Goal: Task Accomplishment & Management: Use online tool/utility

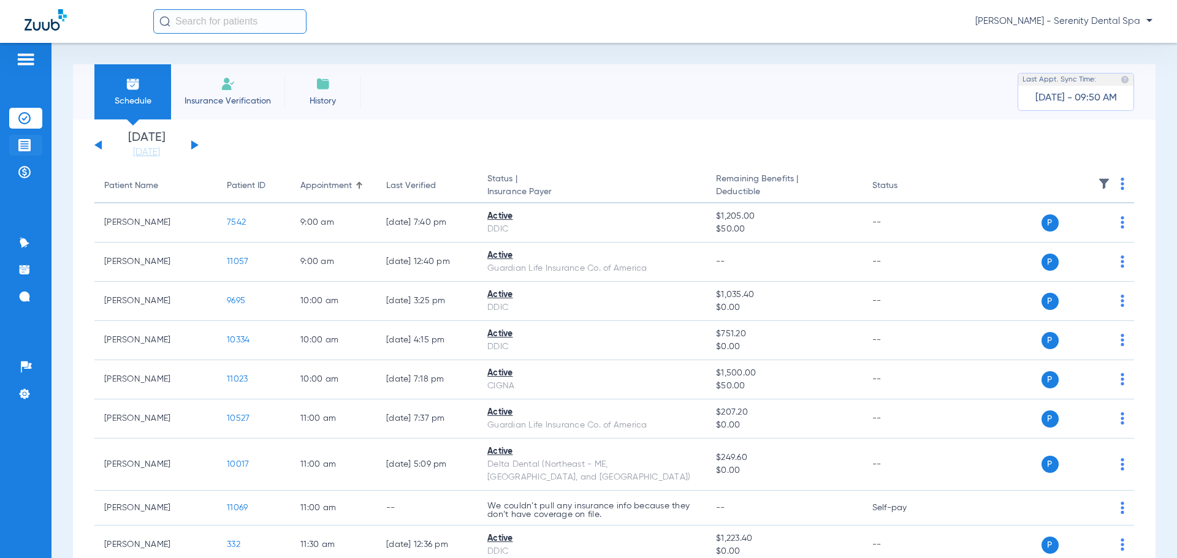
click at [26, 140] on img at bounding box center [24, 145] width 12 height 12
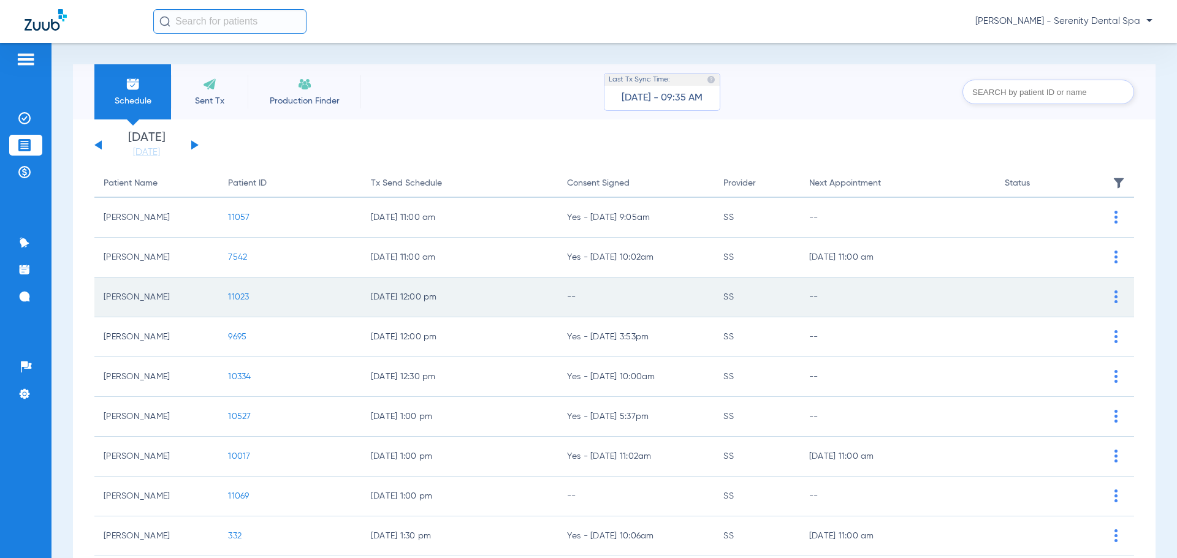
click at [241, 294] on span "11023" at bounding box center [238, 297] width 21 height 9
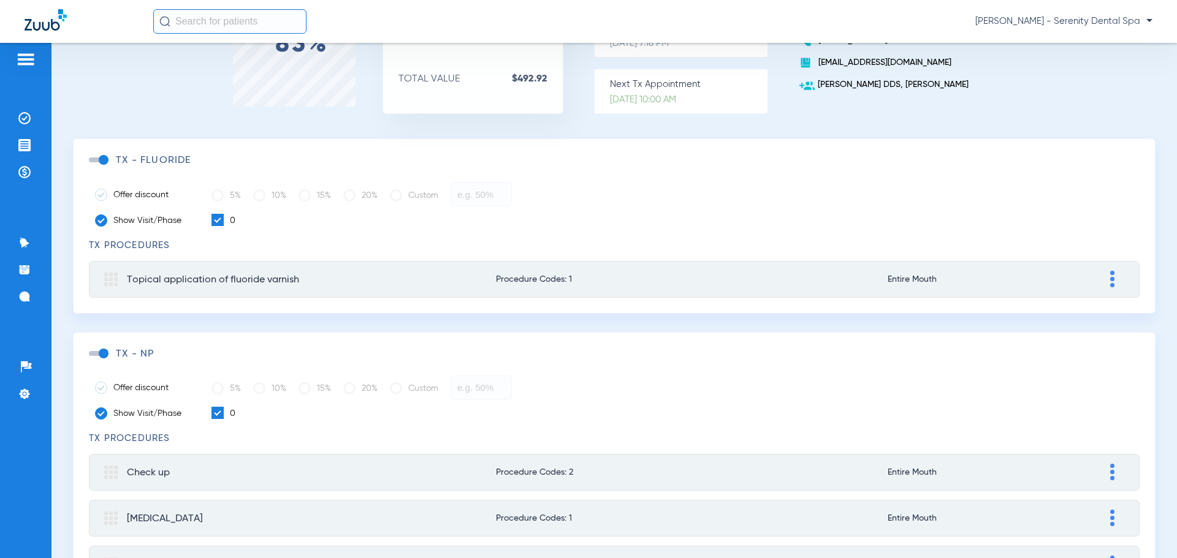
scroll to position [162, 0]
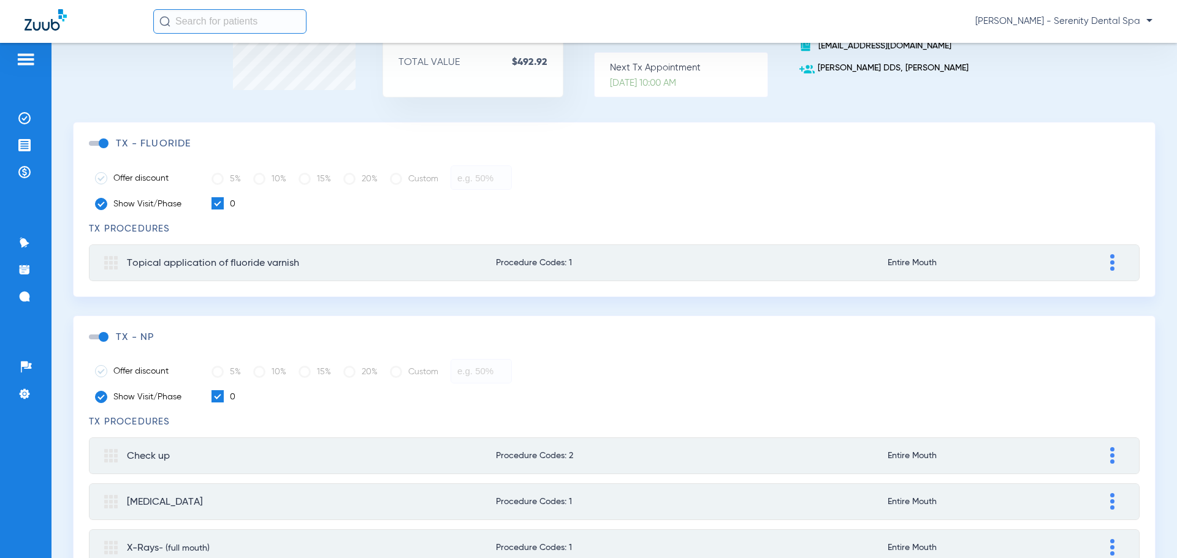
drag, startPoint x: 98, startPoint y: 336, endPoint x: 83, endPoint y: 338, distance: 15.4
click at [83, 338] on div "TX - np Offer discount 5% 10% 15% 20% Custom Show Visit/Phase 0 TX Procedures C…" at bounding box center [614, 449] width 1082 height 267
click at [100, 341] on div "TX - np" at bounding box center [614, 338] width 1050 height 12
drag, startPoint x: 104, startPoint y: 339, endPoint x: 96, endPoint y: 339, distance: 8.0
click at [100, 339] on span at bounding box center [98, 337] width 18 height 5
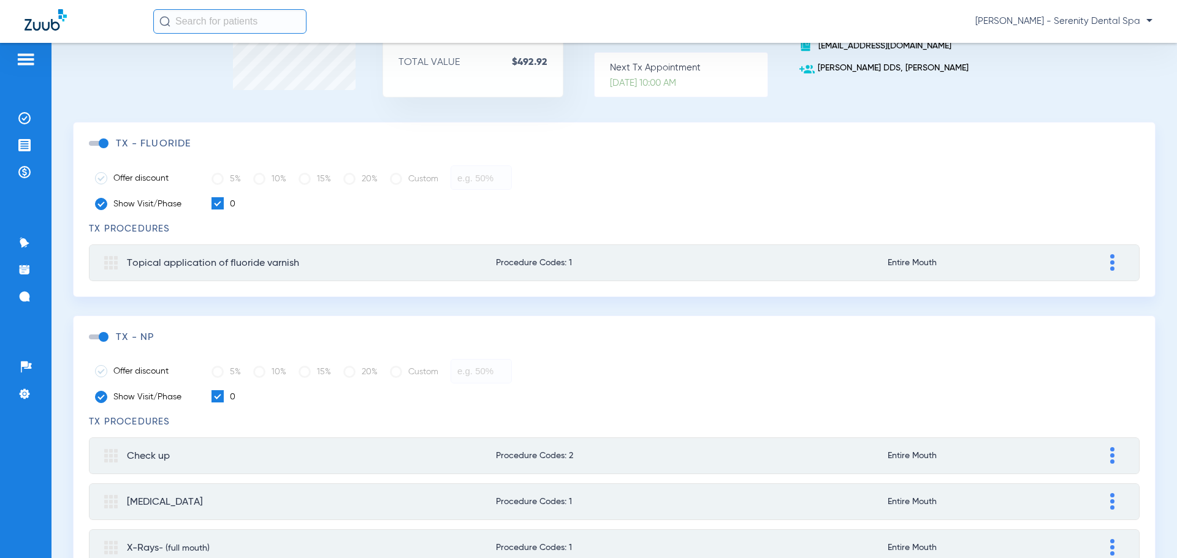
click at [91, 343] on input "checkbox" at bounding box center [91, 343] width 0 height 0
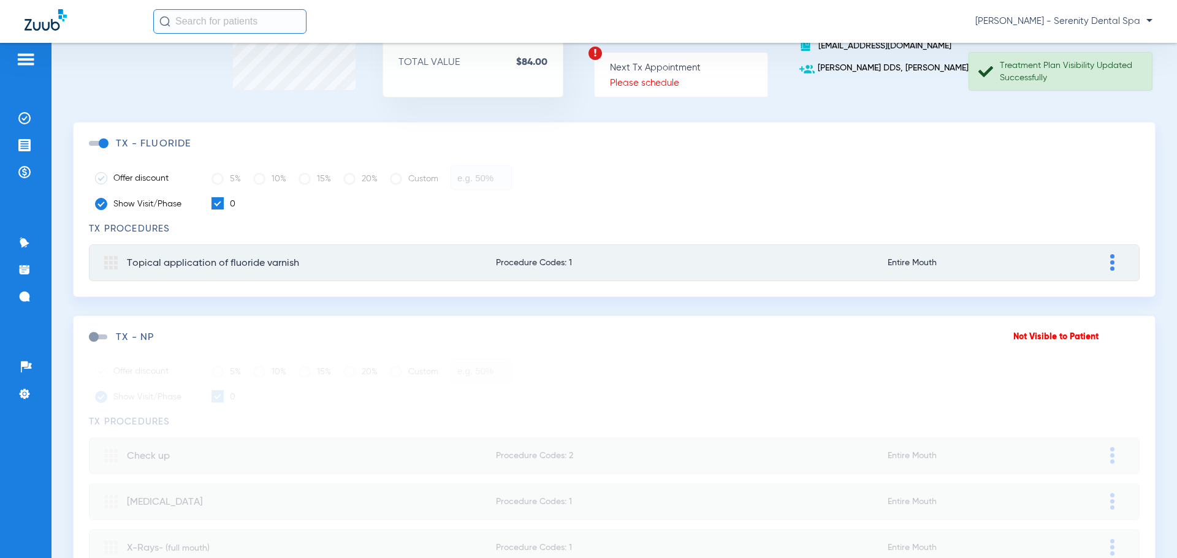
drag, startPoint x: 91, startPoint y: 333, endPoint x: 105, endPoint y: 340, distance: 16.2
click at [108, 340] on div "TX - np" at bounding box center [551, 338] width 924 height 12
click at [96, 335] on span at bounding box center [98, 337] width 18 height 5
click at [91, 343] on input "checkbox" at bounding box center [91, 343] width 0 height 0
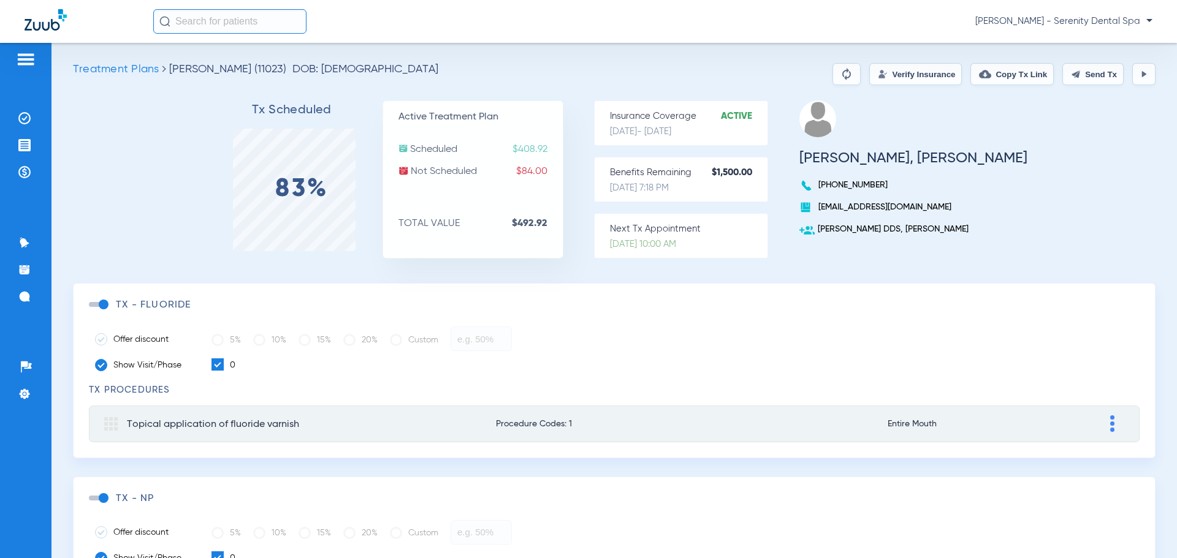
scroll to position [0, 0]
click at [1086, 77] on button "Send Tx" at bounding box center [1092, 75] width 61 height 22
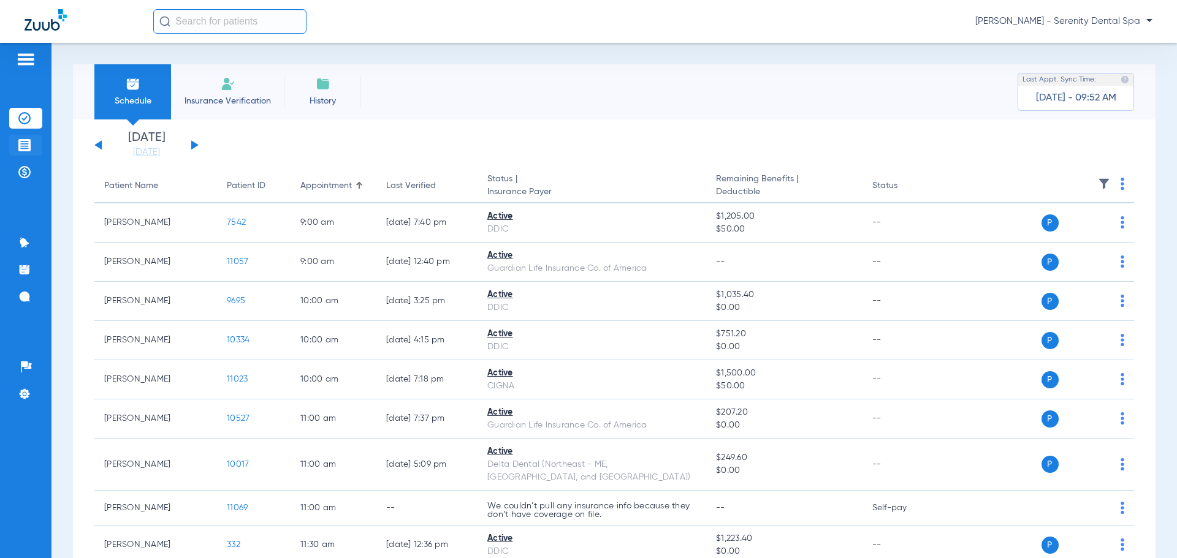
click at [28, 148] on img at bounding box center [24, 145] width 12 height 12
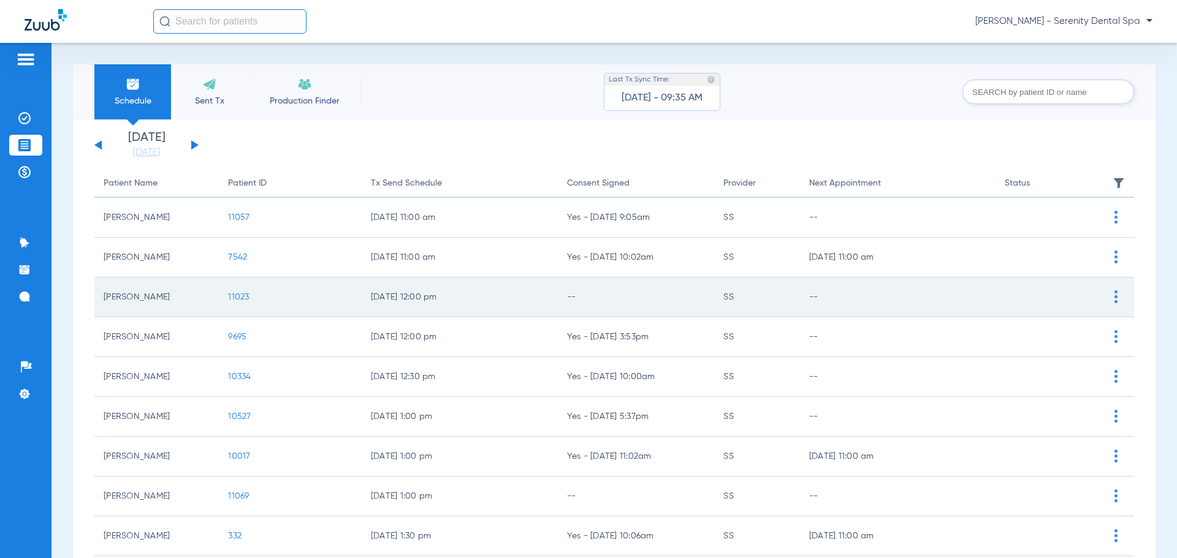
click at [159, 298] on td "[PERSON_NAME]" at bounding box center [156, 298] width 124 height 40
click at [238, 299] on span "11023" at bounding box center [238, 297] width 21 height 9
click at [238, 297] on span "11023" at bounding box center [238, 297] width 21 height 9
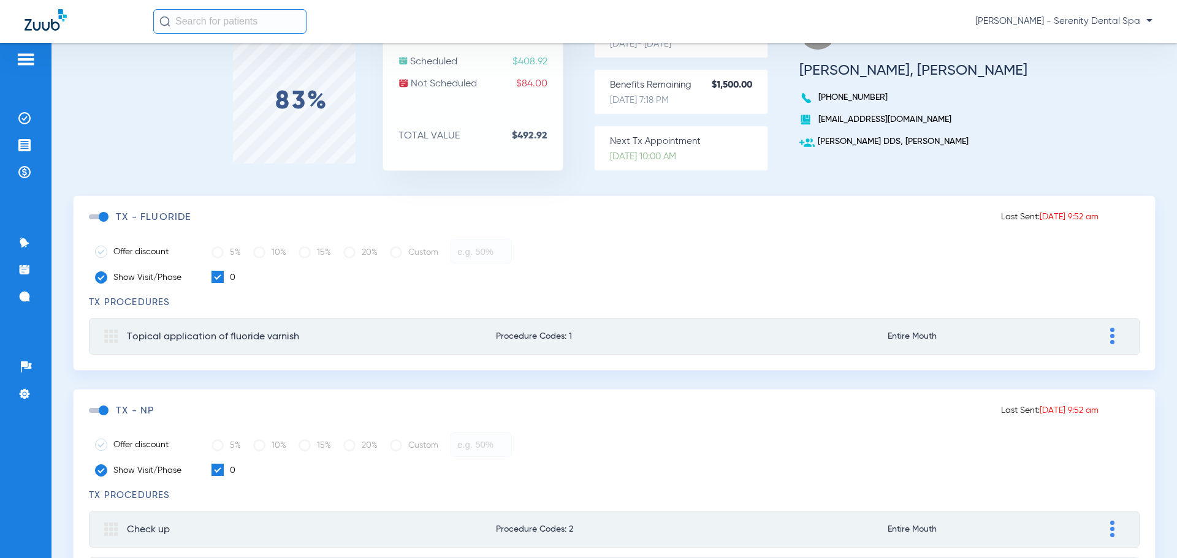
scroll to position [88, 0]
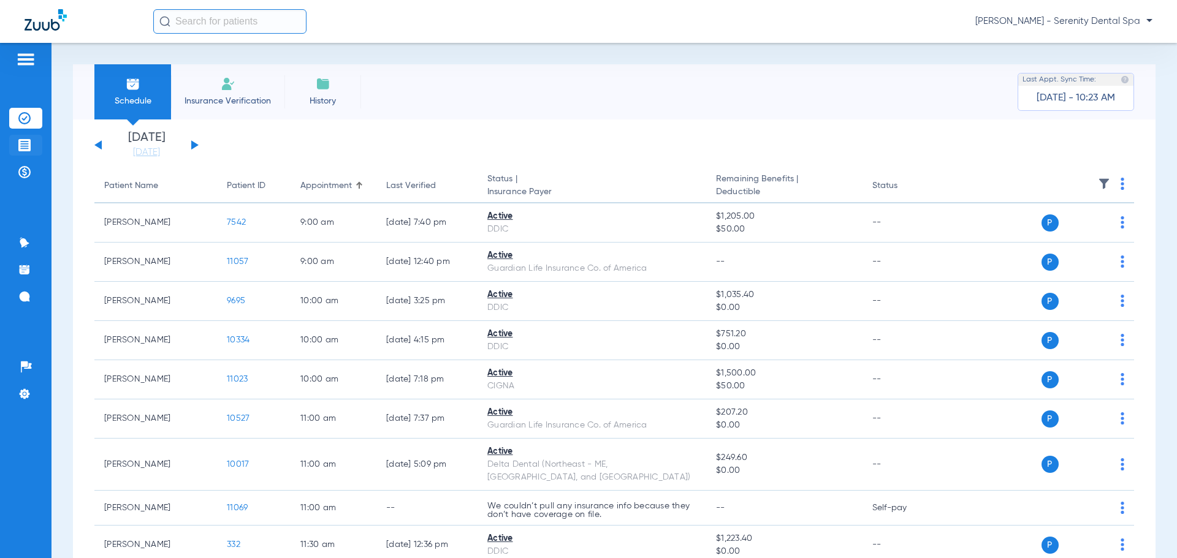
click at [25, 143] on img at bounding box center [24, 145] width 12 height 12
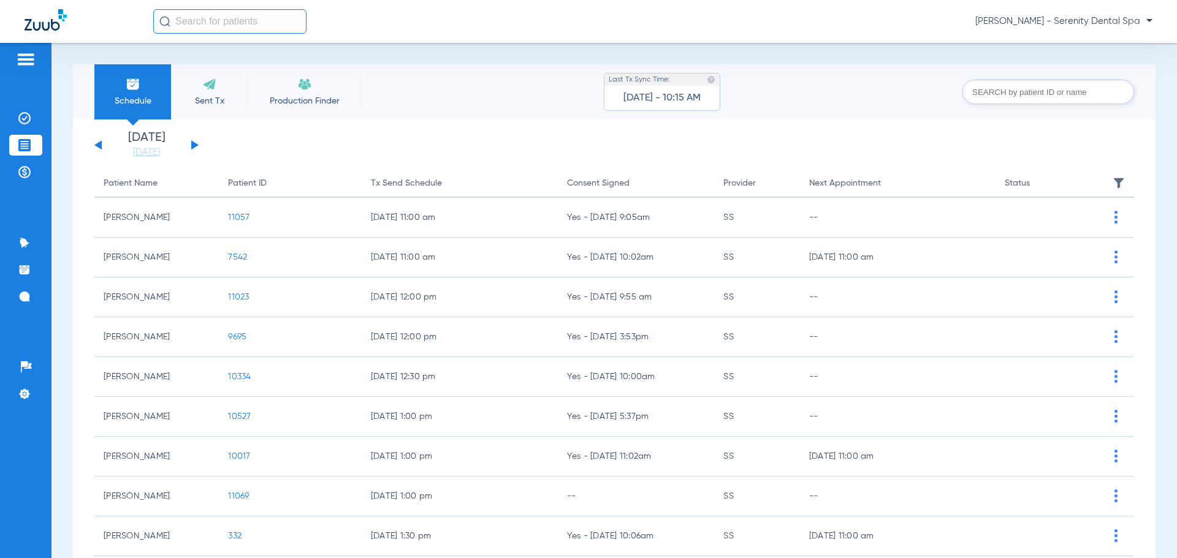
click at [998, 87] on input "text" at bounding box center [1048, 92] width 172 height 25
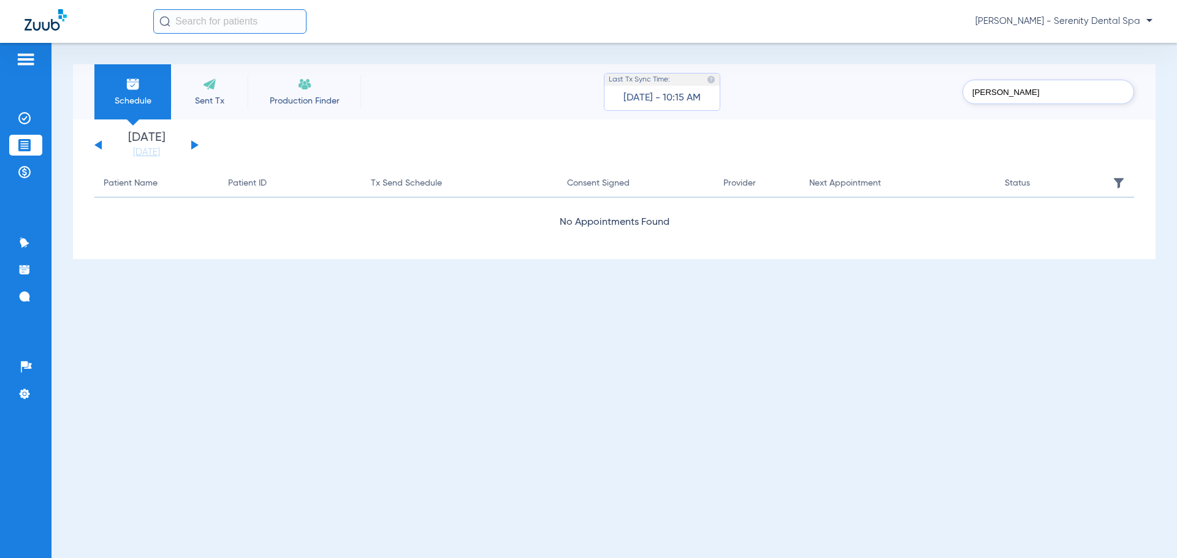
type input "[PERSON_NAME]"
click at [1069, 102] on input "[PERSON_NAME]" at bounding box center [1048, 92] width 172 height 25
type input "T"
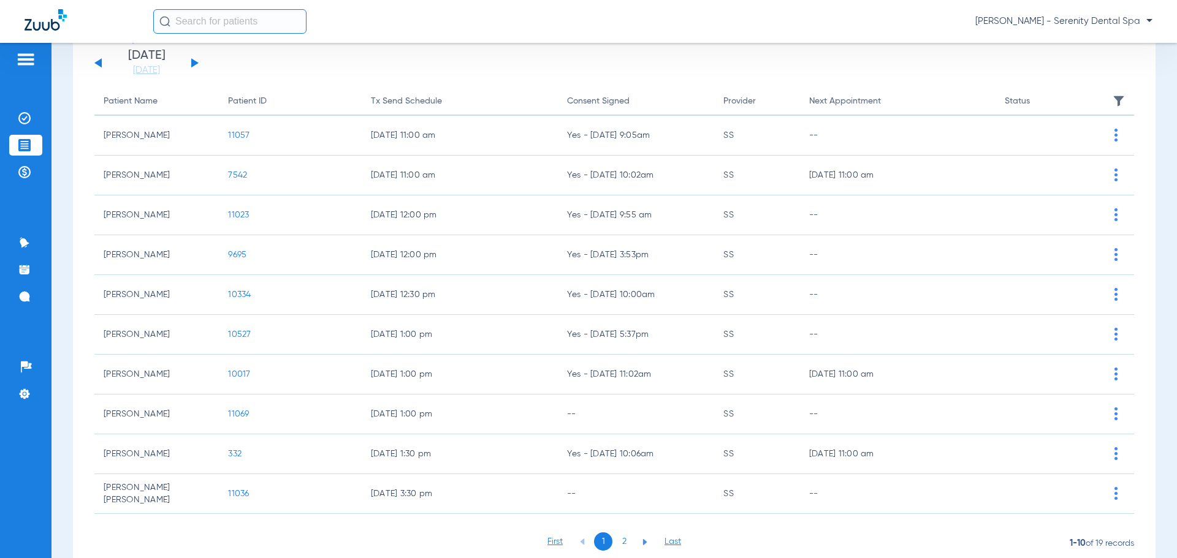
scroll to position [127, 0]
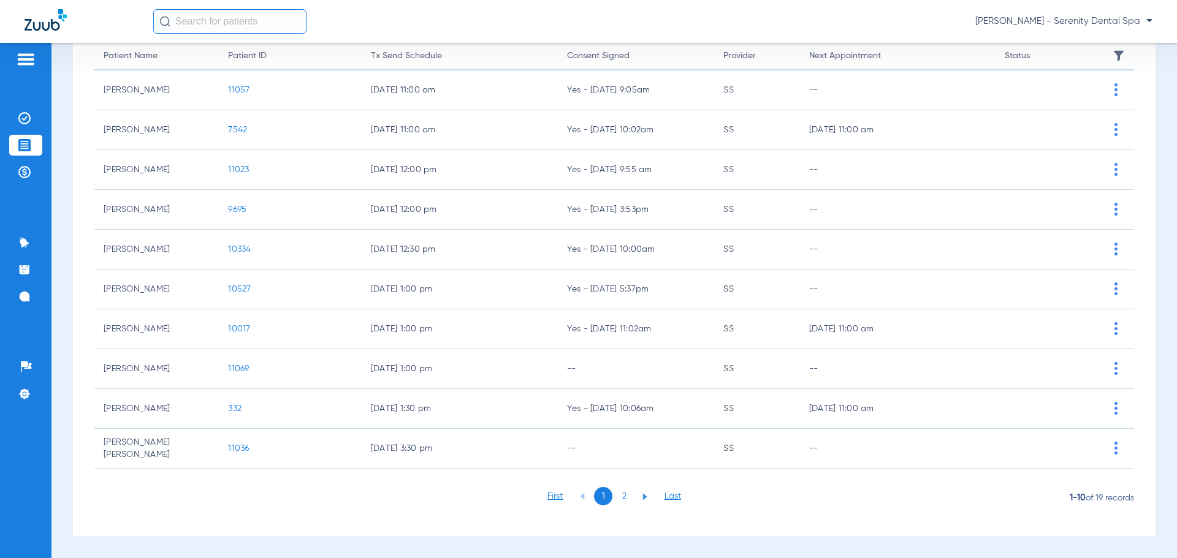
click at [618, 498] on li "2" at bounding box center [624, 496] width 18 height 18
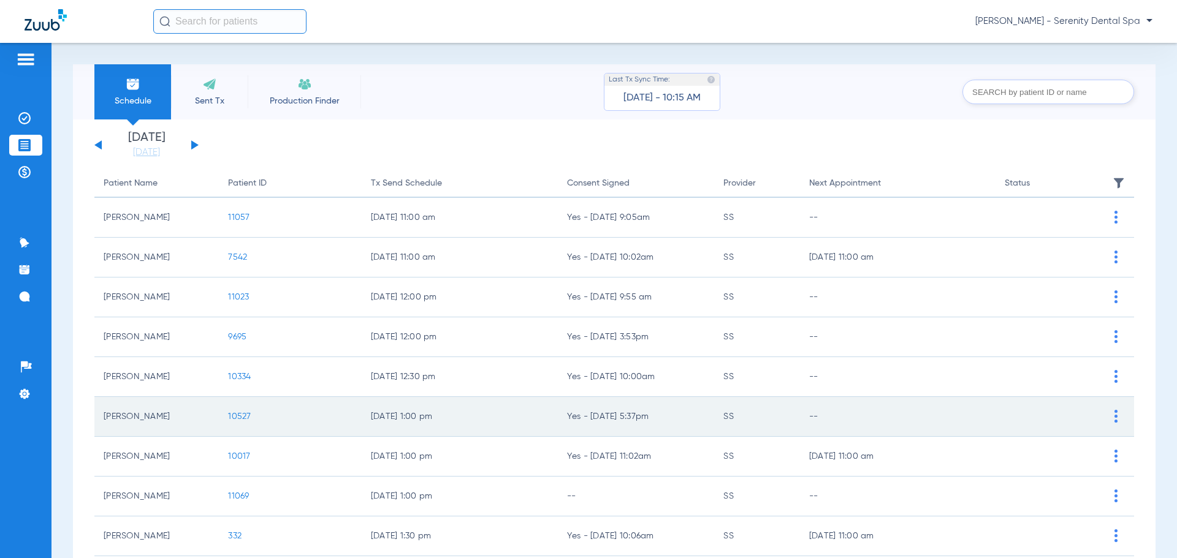
click at [238, 417] on span "10527" at bounding box center [239, 416] width 23 height 9
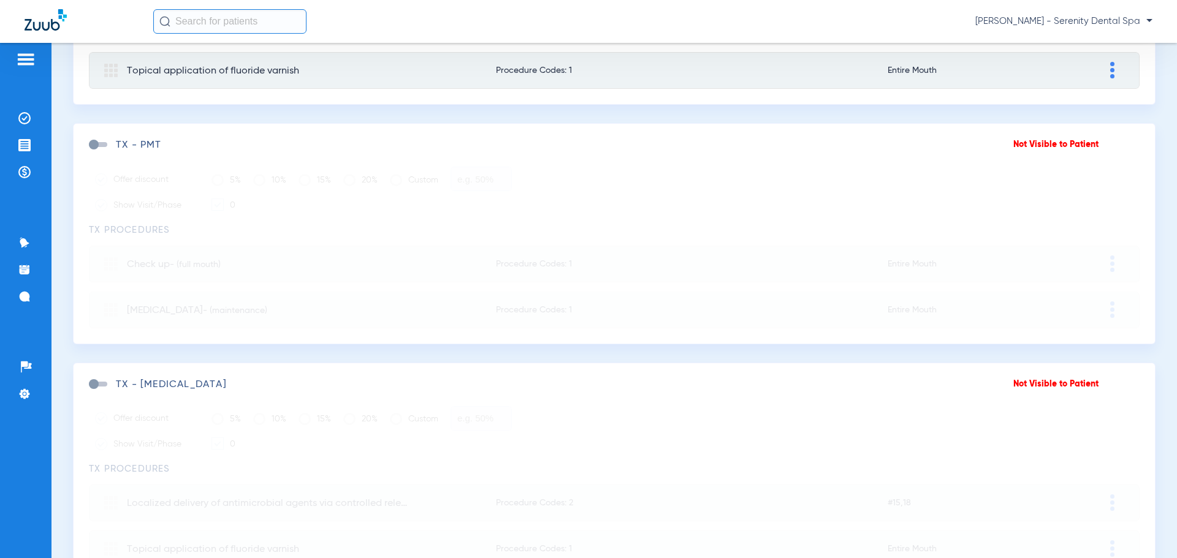
scroll to position [551, 0]
click at [94, 139] on span at bounding box center [98, 141] width 18 height 5
click at [91, 148] on input "checkbox" at bounding box center [91, 148] width 0 height 0
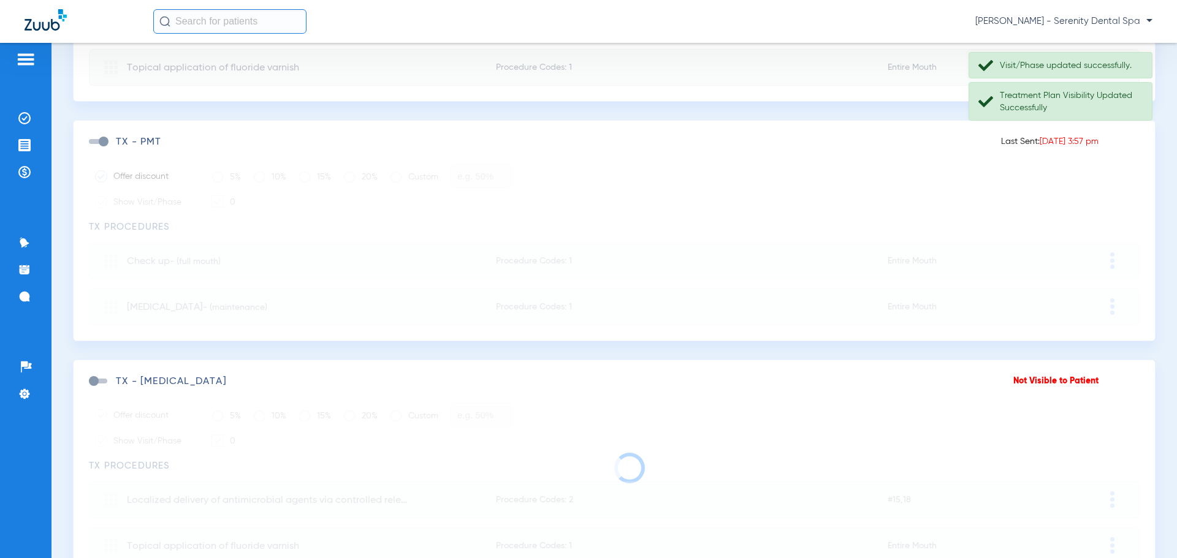
drag, startPoint x: 104, startPoint y: 138, endPoint x: 93, endPoint y: 142, distance: 11.6
click at [93, 142] on span at bounding box center [98, 141] width 18 height 5
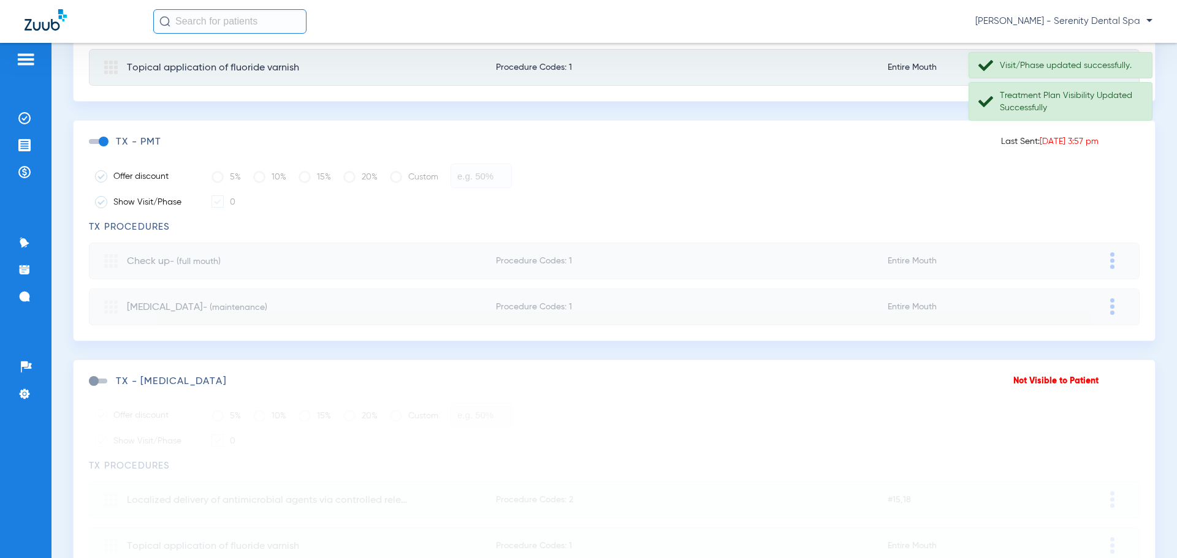
click at [104, 141] on span at bounding box center [98, 141] width 18 height 5
click at [91, 148] on input "checkbox" at bounding box center [91, 148] width 0 height 0
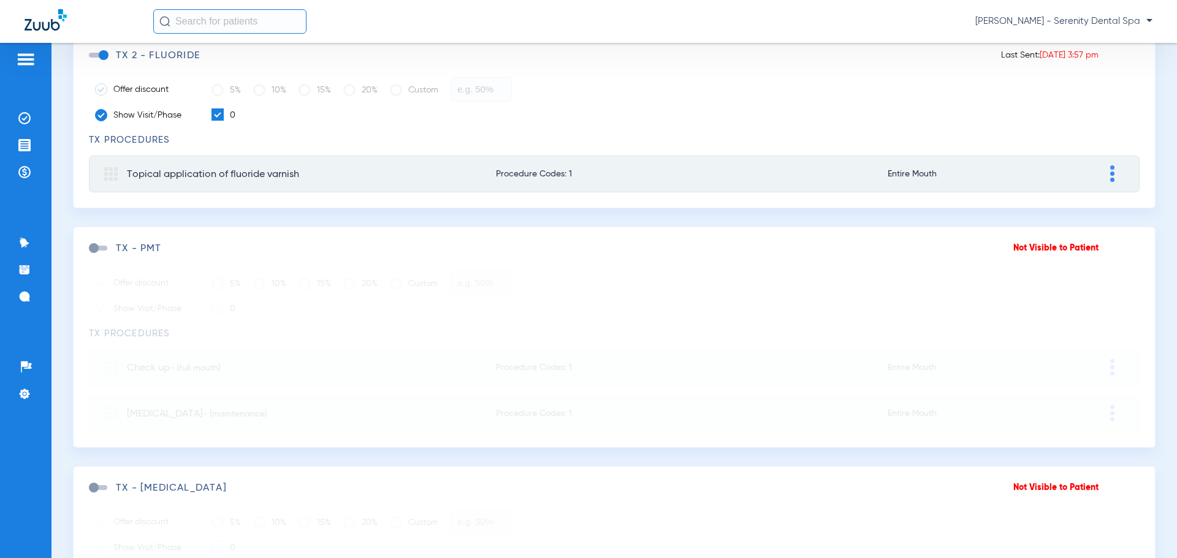
scroll to position [438, 0]
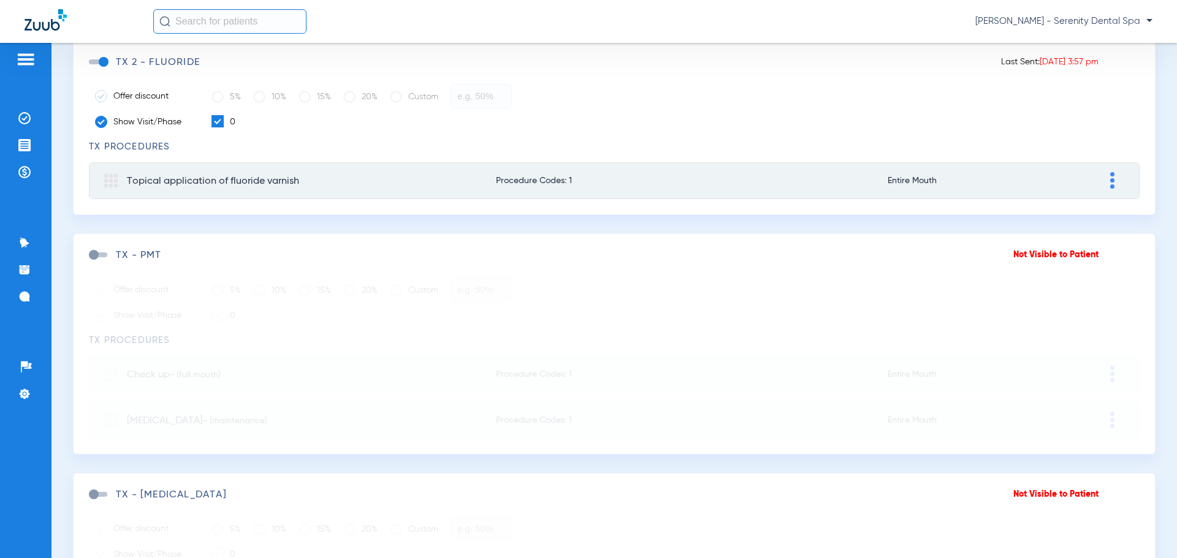
click at [91, 253] on span at bounding box center [98, 254] width 18 height 5
click at [91, 261] on input "checkbox" at bounding box center [91, 261] width 0 height 0
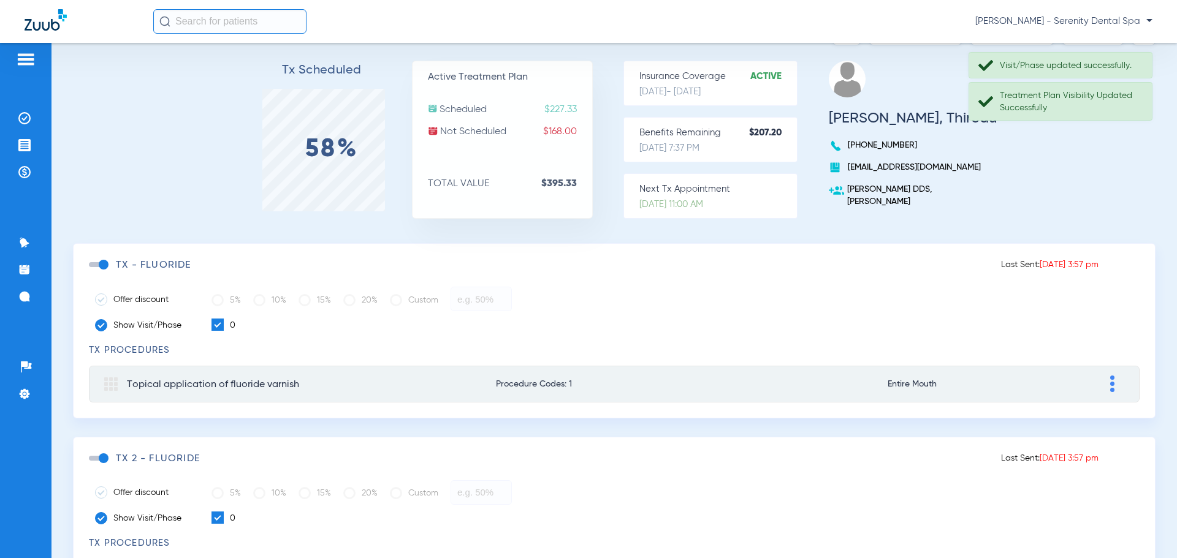
scroll to position [0, 0]
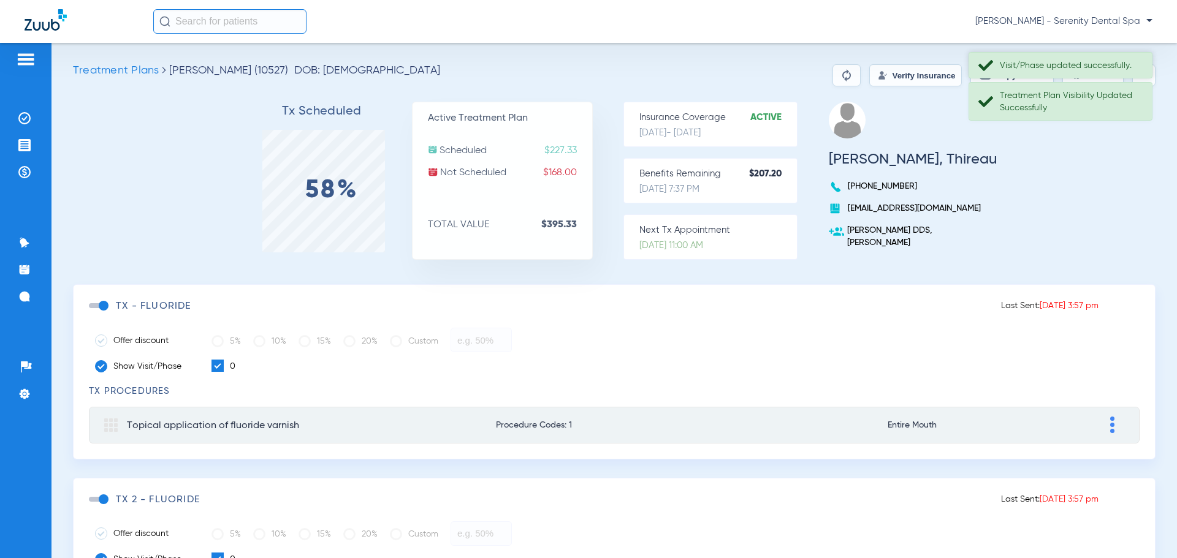
click at [983, 66] on div "Visit/Phase updated successfully." at bounding box center [1060, 65] width 184 height 26
click at [989, 74] on div "Treatment Plan Visibility Updated Successfully" at bounding box center [1060, 71] width 184 height 39
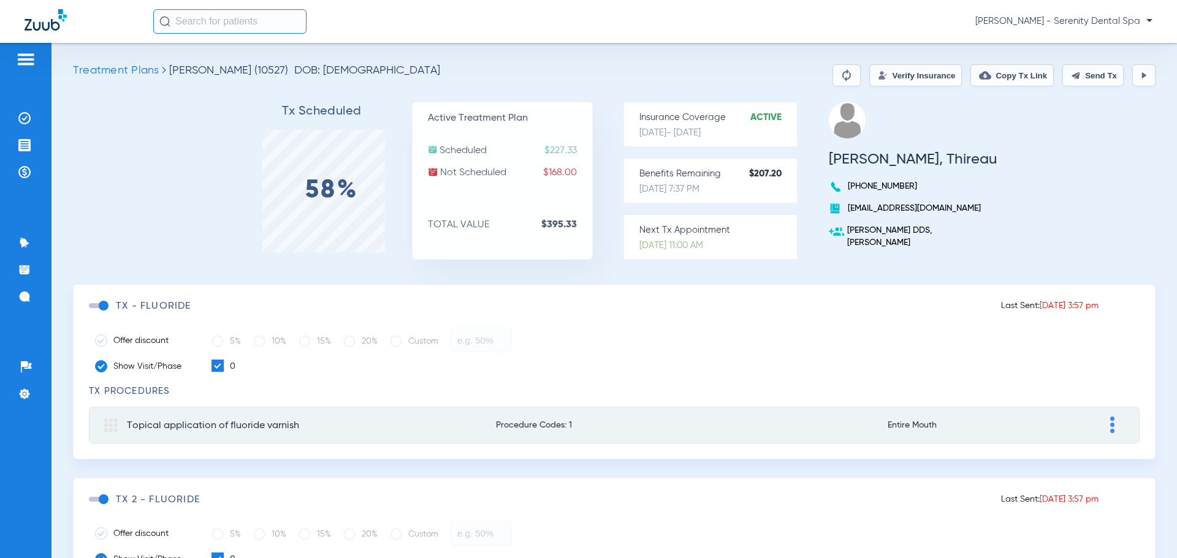
click at [988, 72] on button "Copy Tx Link" at bounding box center [1011, 75] width 83 height 22
drag, startPoint x: 1075, startPoint y: 157, endPoint x: 1073, endPoint y: 151, distance: 6.6
click at [1073, 154] on div "Tx Scheduled 58% Active Treatment Plan Scheduled $227.33 Not Scheduled $168.00 …" at bounding box center [614, 193] width 1082 height 183
click at [1104, 143] on div "Tx Scheduled 58% Active Treatment Plan Scheduled $227.33 Not Scheduled $168.00 …" at bounding box center [614, 193] width 1082 height 183
click at [1072, 76] on button "Send Tx" at bounding box center [1092, 75] width 61 height 22
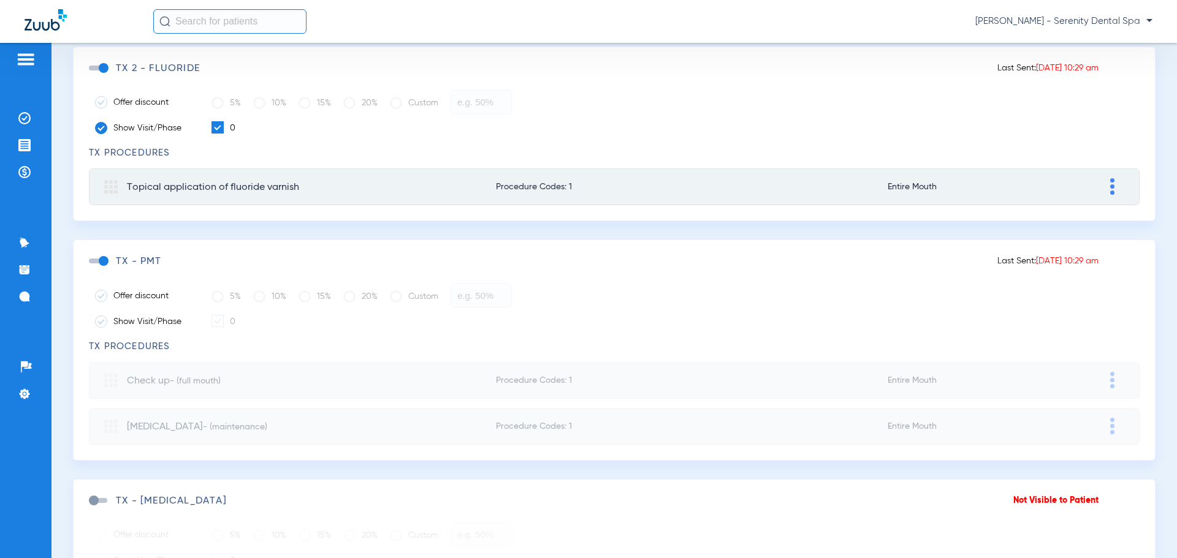
scroll to position [444, 0]
